Goal: Browse casually

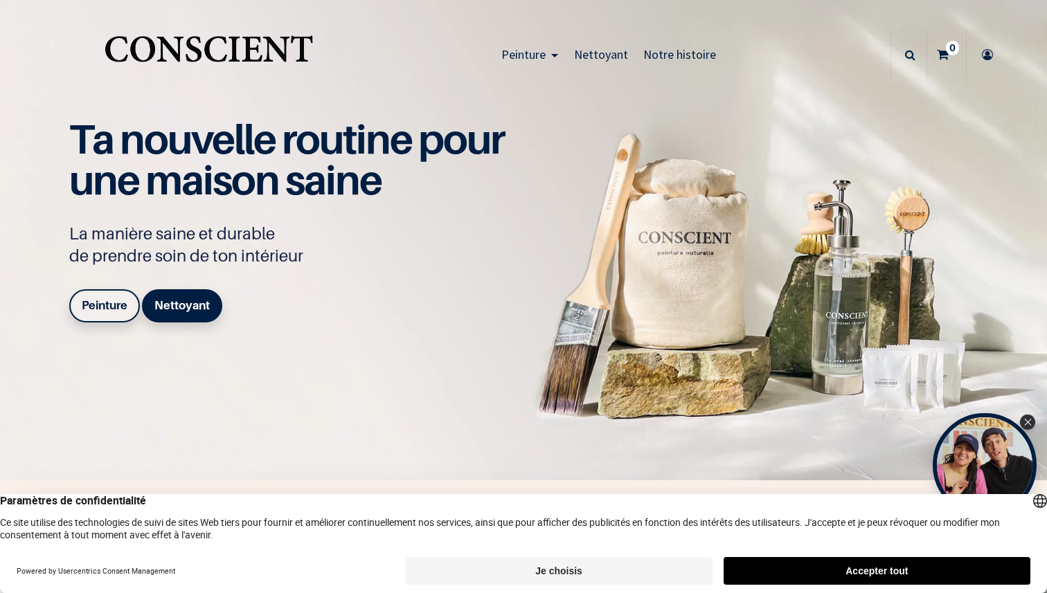
click at [225, 44] on img "Logo of Conscient" at bounding box center [209, 55] width 214 height 55
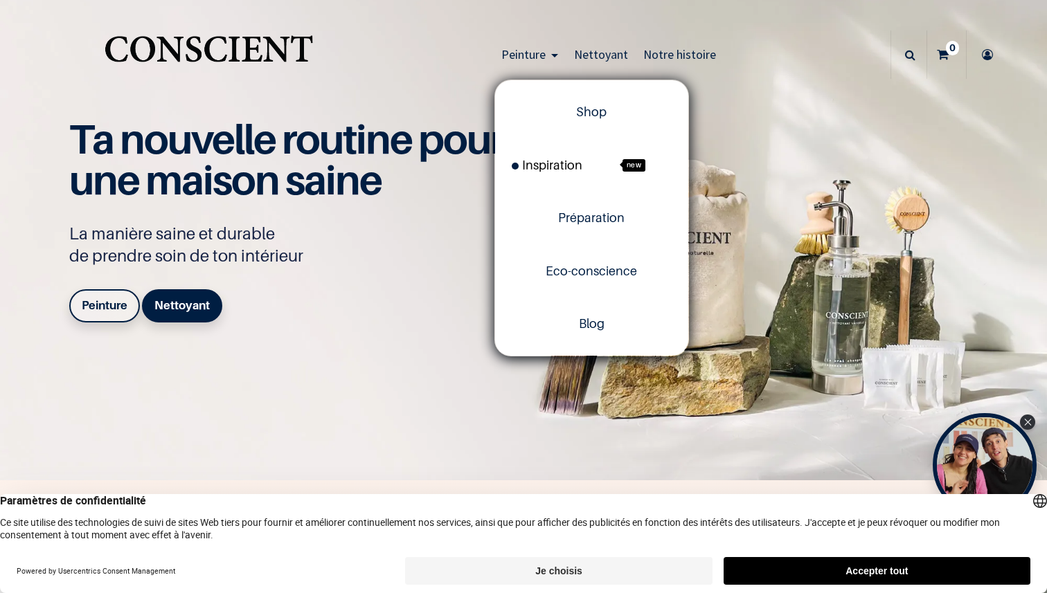
click at [563, 168] on span "Inspiration" at bounding box center [547, 165] width 71 height 15
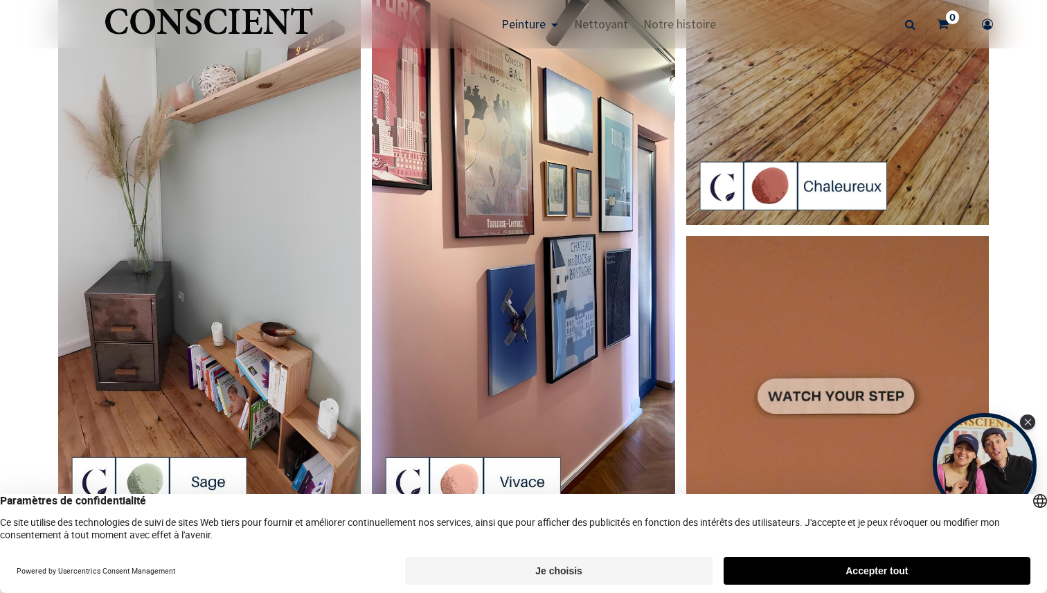
scroll to position [2191, 0]
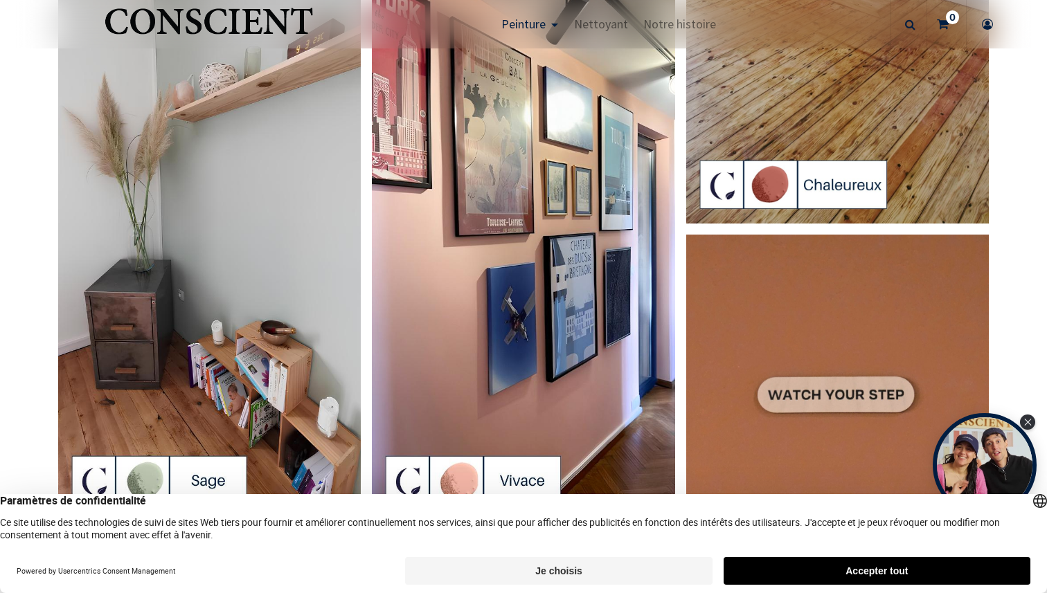
click at [118, 260] on img at bounding box center [209, 250] width 303 height 539
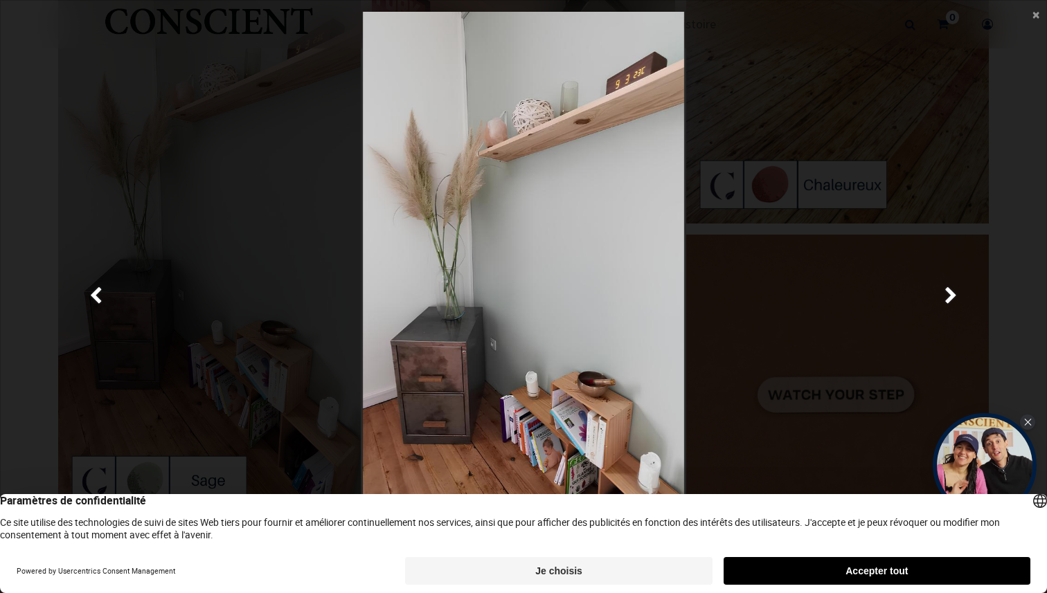
click at [195, 276] on div at bounding box center [523, 297] width 1007 height 570
click at [14, 66] on main "× Fermer" at bounding box center [523, 297] width 1045 height 592
click at [998, 546] on div "Français English Français English Paramètres de confidentialité Ce site utilise…" at bounding box center [523, 543] width 1047 height 99
click at [977, 570] on button "Accepter tout" at bounding box center [876, 571] width 307 height 28
